Goal: Task Accomplishment & Management: Use online tool/utility

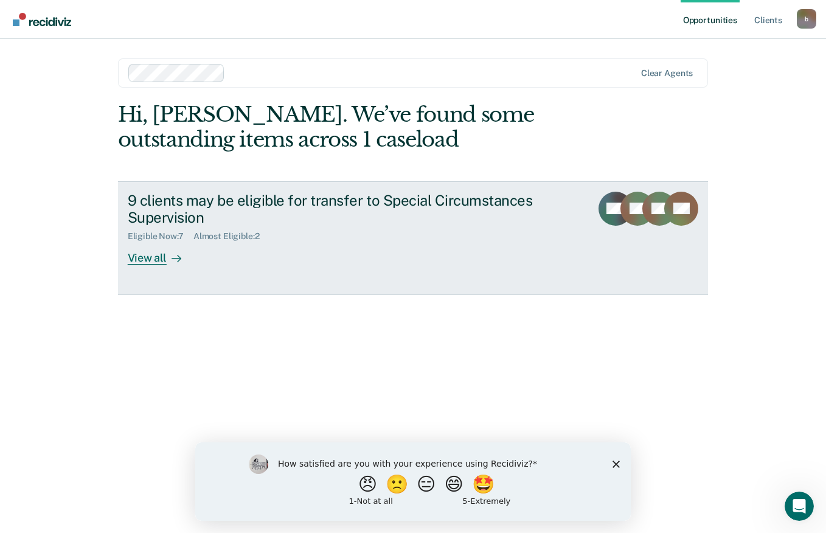
click at [136, 256] on div "View all" at bounding box center [162, 253] width 68 height 24
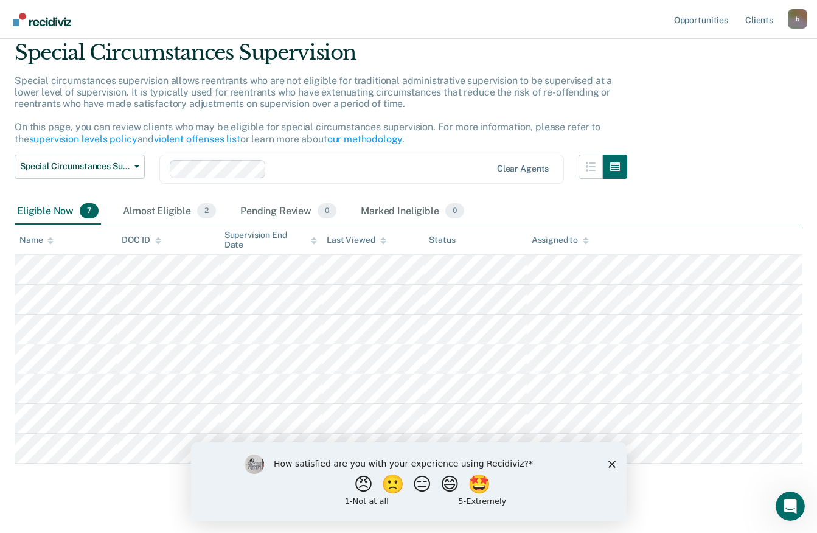
scroll to position [62, 0]
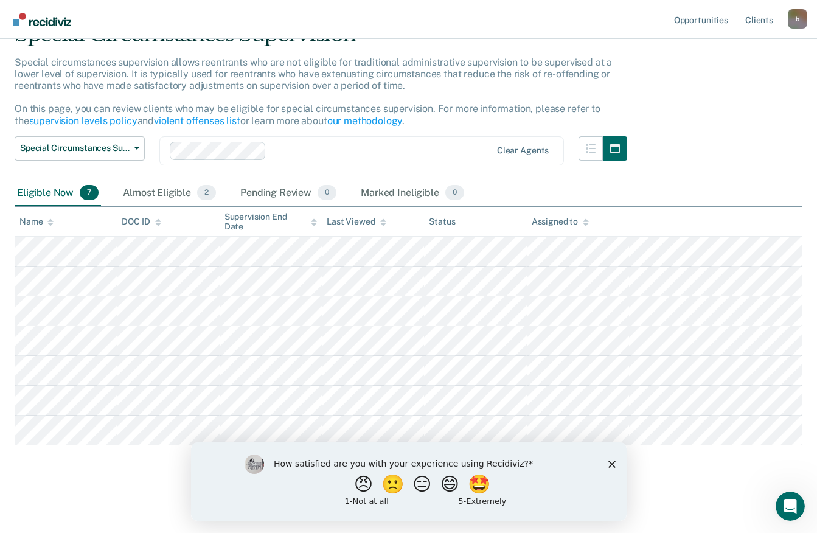
click at [612, 464] on polygon "Close survey" at bounding box center [611, 463] width 7 height 7
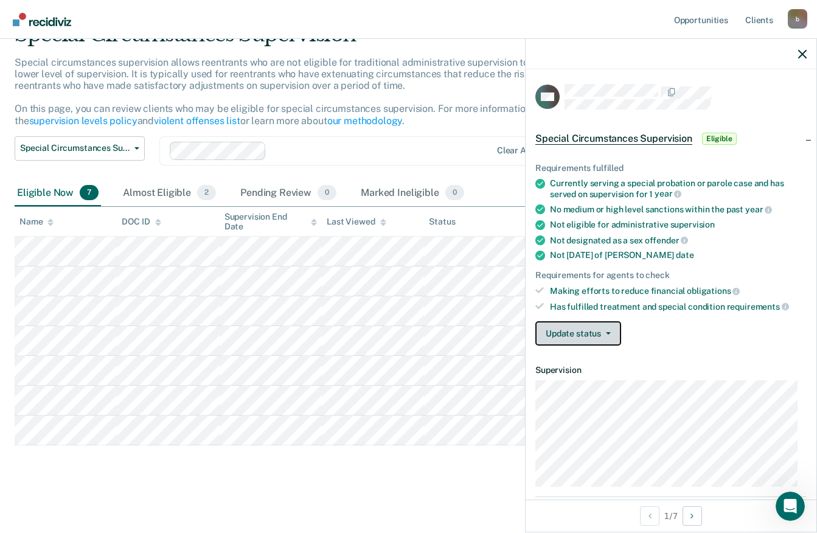
click at [614, 333] on button "Update status" at bounding box center [578, 333] width 86 height 24
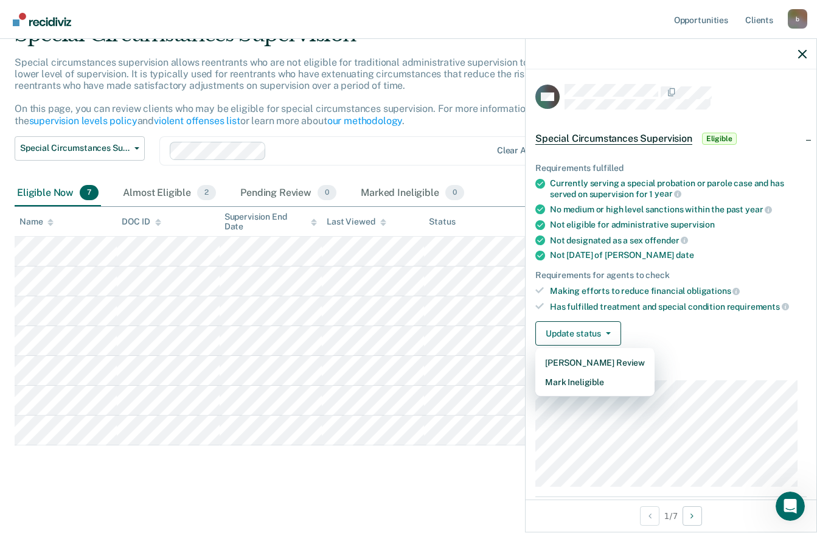
click at [744, 333] on div "Update status [PERSON_NAME] Review Mark Ineligible" at bounding box center [670, 333] width 271 height 24
